Goal: Find specific page/section: Find specific page/section

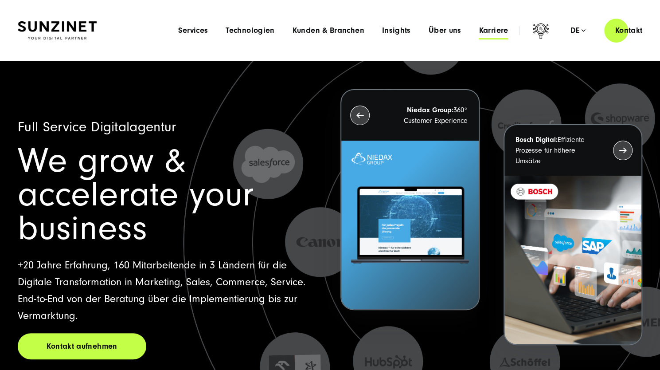
click at [487, 34] on span "Karriere" at bounding box center [493, 30] width 29 height 9
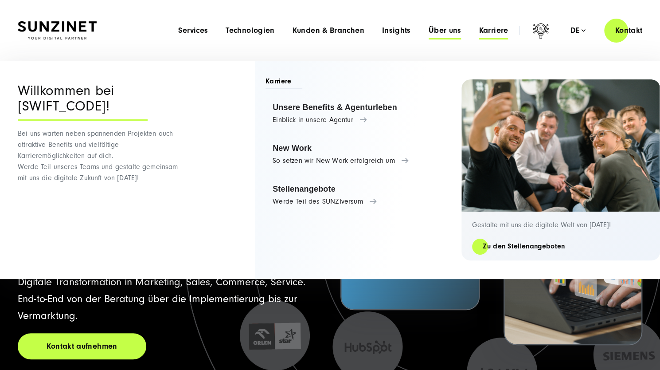
click at [446, 35] on span "Über uns" at bounding box center [445, 30] width 33 height 9
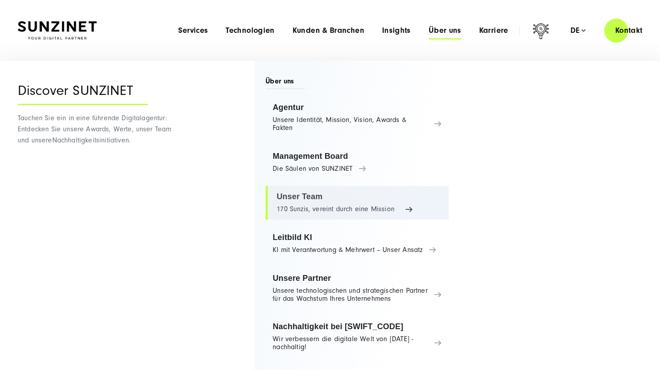
click at [299, 213] on link "Unser Team 170 Sunzis, vereint durch eine Mission" at bounding box center [357, 203] width 183 height 34
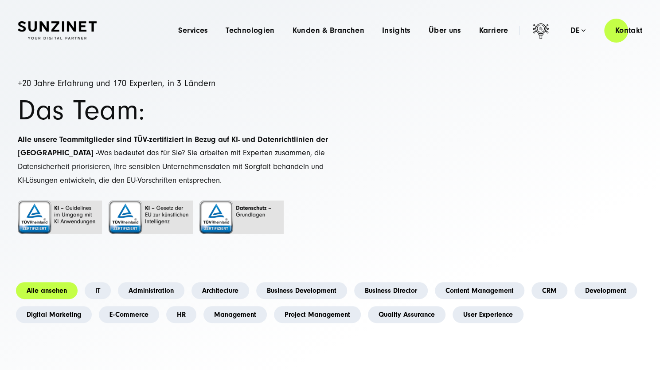
click at [596, 299] on li "Development" at bounding box center [606, 291] width 70 height 24
click at [597, 296] on link "Development" at bounding box center [606, 290] width 63 height 17
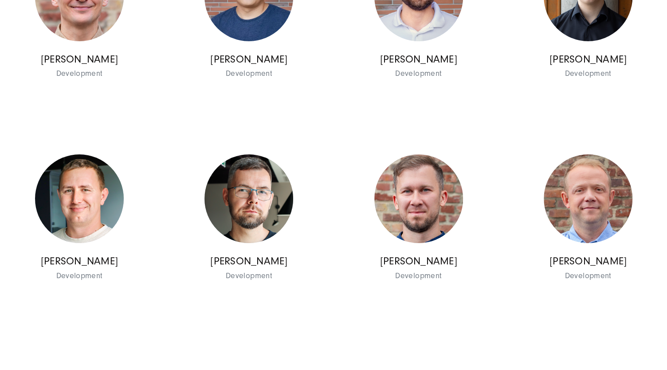
scroll to position [1868, 0]
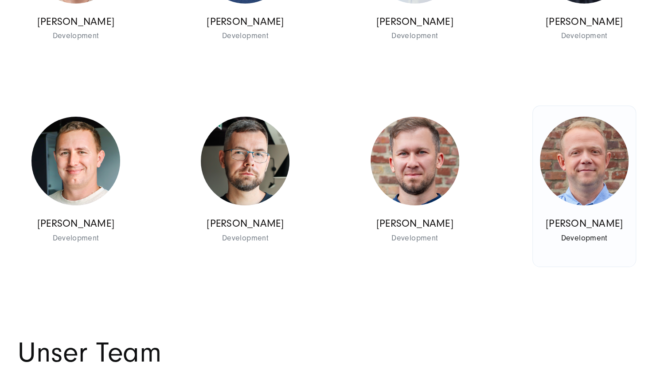
click at [615, 204] on img at bounding box center [584, 161] width 89 height 89
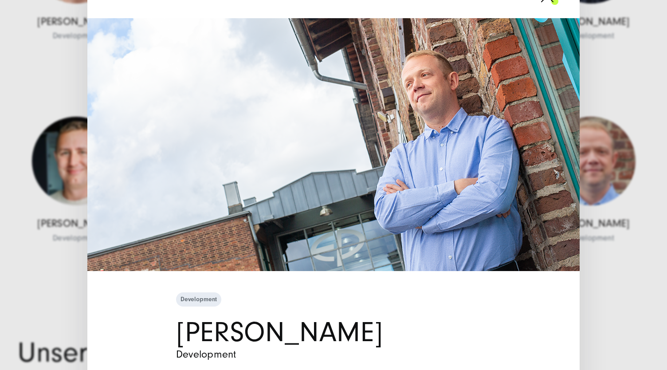
scroll to position [27, 0]
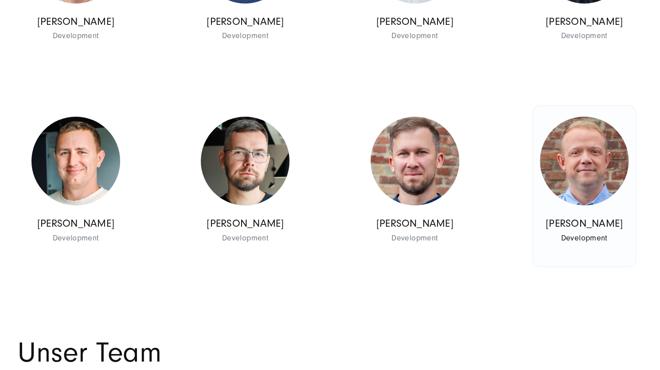
click at [619, 236] on link "Michał Jankiewicz Development Development" at bounding box center [584, 186] width 103 height 161
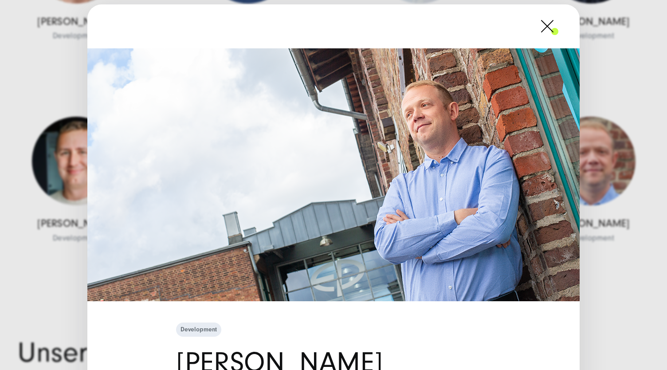
click at [558, 29] on span at bounding box center [558, 26] width 0 height 22
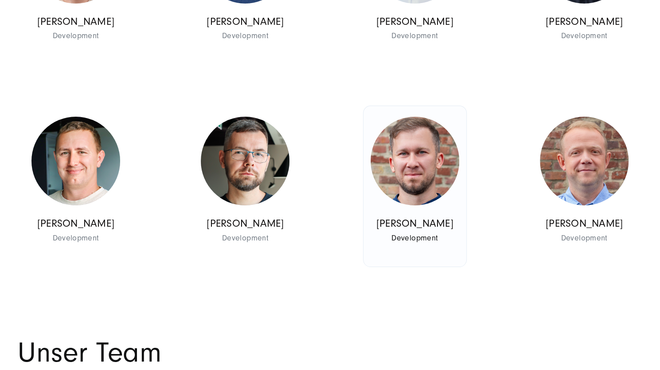
click at [410, 178] on img at bounding box center [415, 161] width 89 height 89
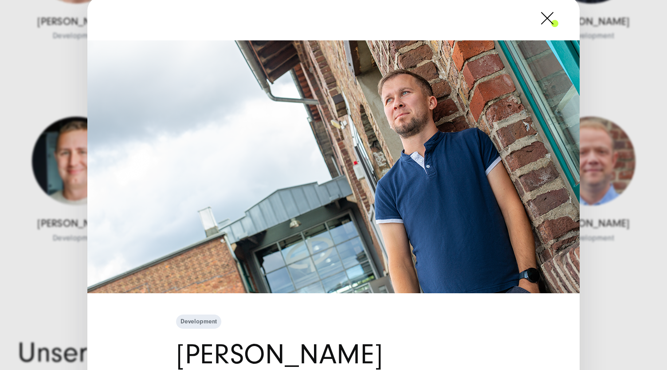
scroll to position [4, 0]
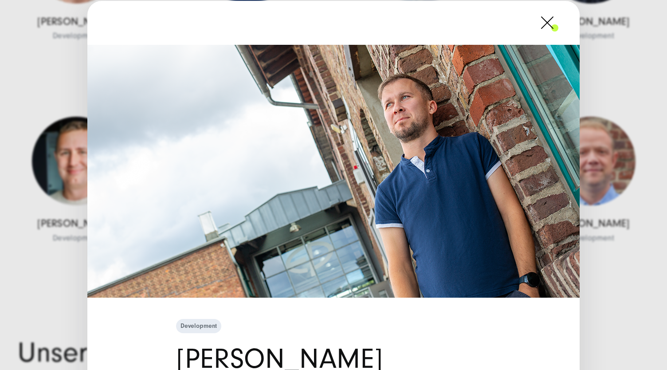
click at [558, 25] on span at bounding box center [558, 23] width 0 height 22
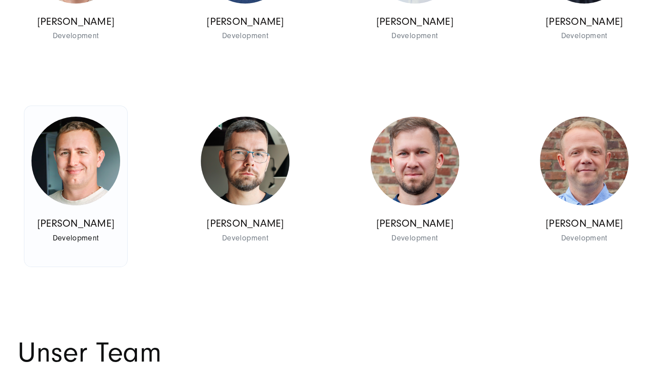
click at [50, 186] on img at bounding box center [75, 161] width 89 height 89
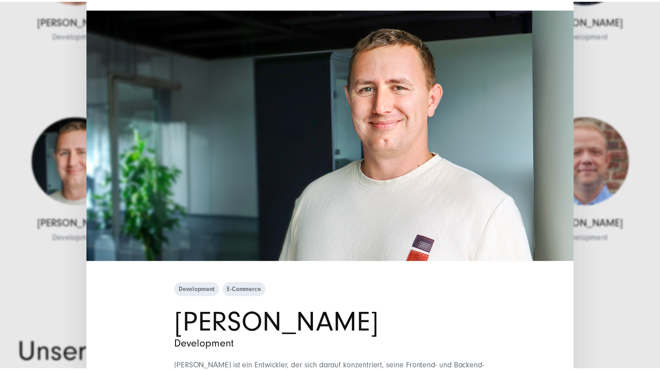
scroll to position [0, 0]
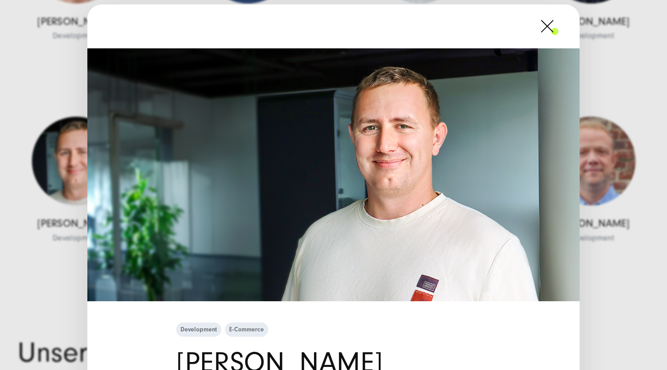
click at [558, 27] on span at bounding box center [558, 26] width 0 height 22
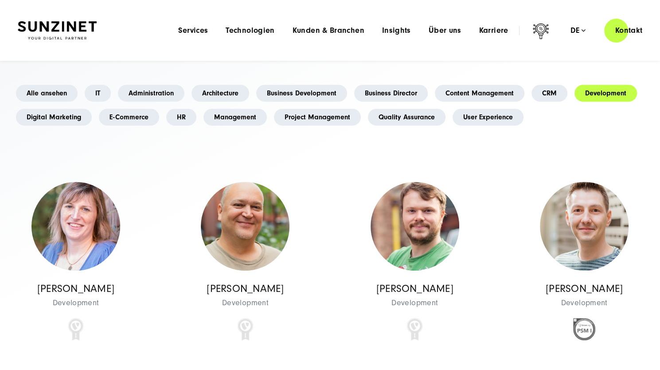
scroll to position [195, 0]
